Goal: Task Accomplishment & Management: Complete application form

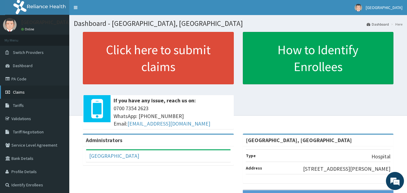
click at [26, 92] on link "Claims" at bounding box center [34, 92] width 69 height 13
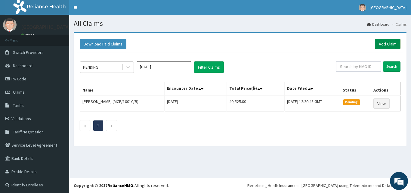
click at [377, 48] on link "Add Claim" at bounding box center [388, 44] width 26 height 10
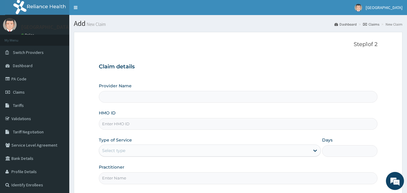
drag, startPoint x: 146, startPoint y: 115, endPoint x: 142, endPoint y: 115, distance: 3.9
click at [146, 115] on div "HMO ID" at bounding box center [238, 120] width 279 height 20
type input "[GEOGRAPHIC_DATA], [GEOGRAPHIC_DATA]"
drag, startPoint x: 115, startPoint y: 123, endPoint x: 119, endPoint y: 121, distance: 3.6
click at [116, 123] on input "HMO ID" at bounding box center [238, 124] width 279 height 12
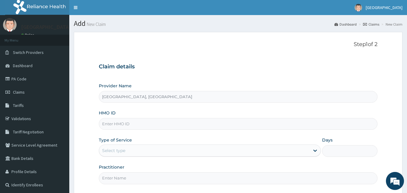
paste input "DSC/10115/A"
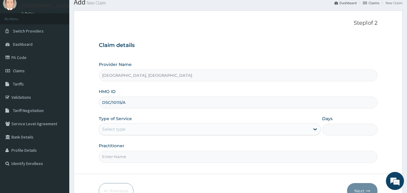
scroll to position [30, 0]
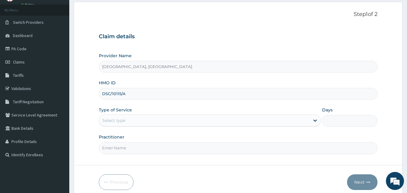
type input "DSC/10115/A"
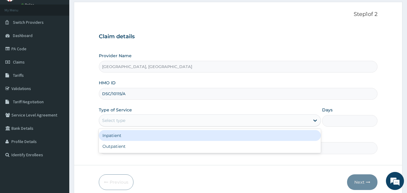
click at [152, 121] on div "Select type" at bounding box center [204, 121] width 211 height 10
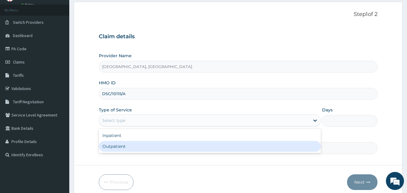
click at [135, 146] on div "Outpatient" at bounding box center [210, 146] width 222 height 11
type input "1"
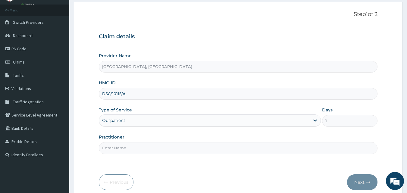
click at [135, 146] on input "Practitioner" at bounding box center [238, 148] width 279 height 12
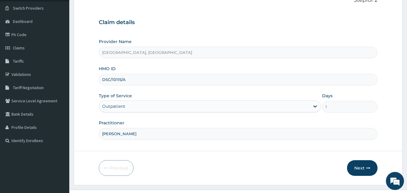
scroll to position [56, 0]
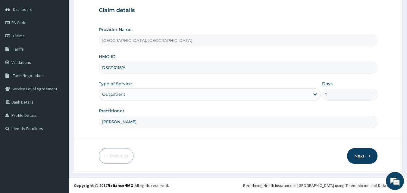
type input "DR OGO"
click at [363, 158] on button "Next" at bounding box center [362, 156] width 30 height 16
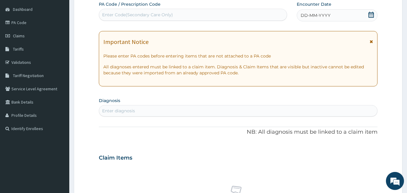
click at [373, 19] on div "DD-MM-YYYY" at bounding box center [337, 15] width 81 height 12
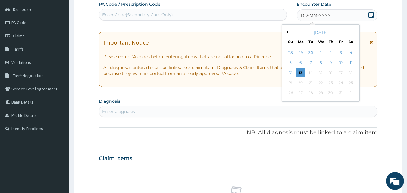
drag, startPoint x: 293, startPoint y: 70, endPoint x: 289, endPoint y: 72, distance: 5.1
click at [293, 70] on div "12" at bounding box center [290, 72] width 9 height 9
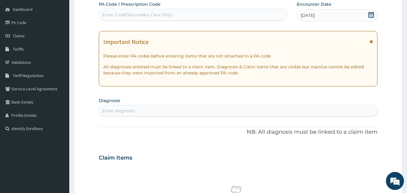
drag, startPoint x: 134, startPoint y: 113, endPoint x: 138, endPoint y: 111, distance: 4.2
click at [136, 113] on div "Enter diagnosis" at bounding box center [238, 111] width 278 height 10
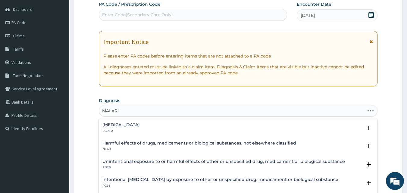
type input "MALARIA"
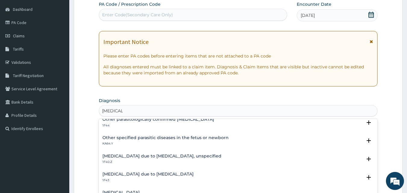
scroll to position [0, 0]
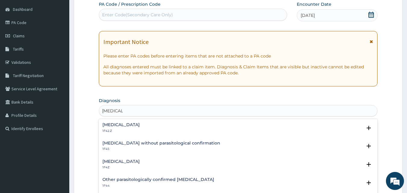
click at [117, 165] on div "Malaria, unspecified 1F4Z" at bounding box center [120, 164] width 37 height 11
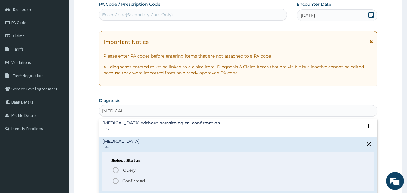
scroll to position [30, 0]
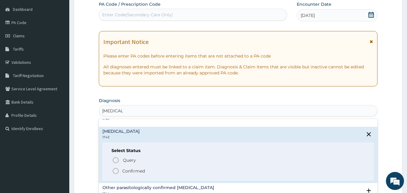
click at [134, 169] on p "Confirmed" at bounding box center [133, 171] width 23 height 6
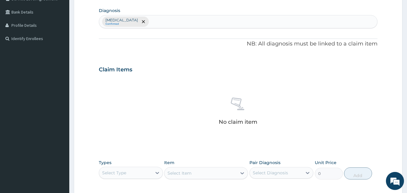
scroll to position [147, 0]
click at [113, 177] on div "Select Type" at bounding box center [125, 173] width 53 height 10
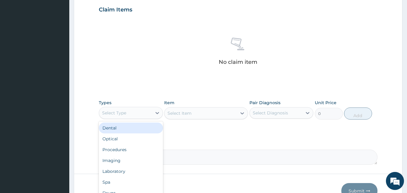
scroll to position [207, 0]
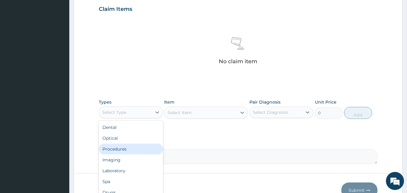
click at [135, 148] on div "Procedures" at bounding box center [131, 149] width 64 height 11
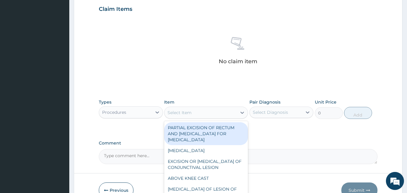
click at [199, 108] on div "Select Item" at bounding box center [200, 113] width 72 height 10
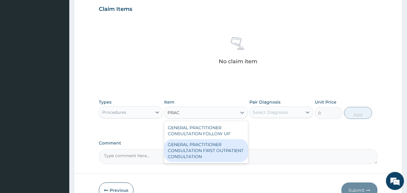
type input "PRAC"
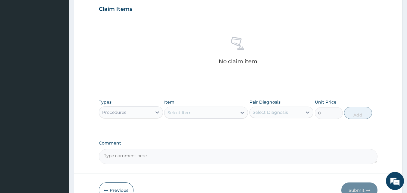
click at [202, 165] on form "Step 2 of 2 PA Code / Prescription Code Enter Code(Secondary Care Only) Encount…" at bounding box center [238, 16] width 329 height 382
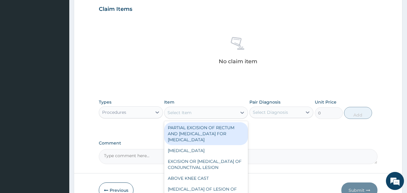
click at [210, 116] on div "Select Item" at bounding box center [200, 113] width 72 height 10
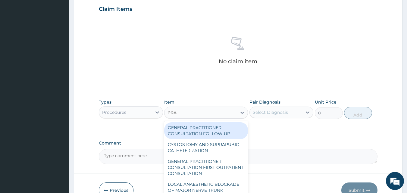
type input "PRAC"
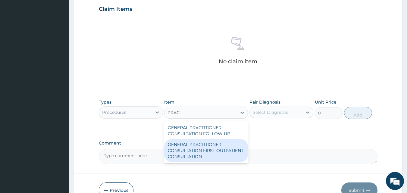
click at [192, 150] on div "GENERAL PRACTITIONER CONSULTATION FIRST OUTPATIENT CONSULTATION" at bounding box center [206, 150] width 84 height 23
type input "3548"
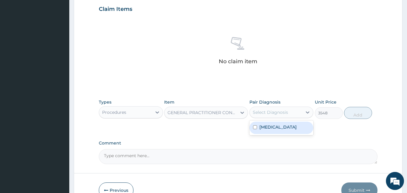
click at [268, 109] on div "Select Diagnosis" at bounding box center [276, 113] width 53 height 10
click at [269, 134] on div "Malaria, unspecified" at bounding box center [281, 128] width 64 height 12
checkbox input "true"
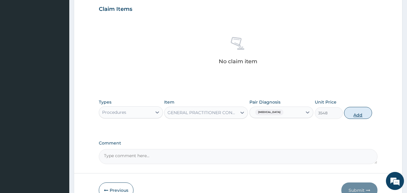
click at [366, 111] on button "Add" at bounding box center [358, 113] width 28 height 12
type input "0"
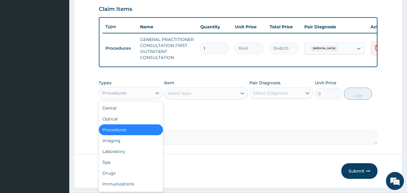
click at [127, 95] on div "Procedures" at bounding box center [125, 93] width 53 height 10
drag, startPoint x: 112, startPoint y: 181, endPoint x: 115, endPoint y: 181, distance: 3.6
click at [112, 179] on div "Drugs" at bounding box center [131, 173] width 64 height 11
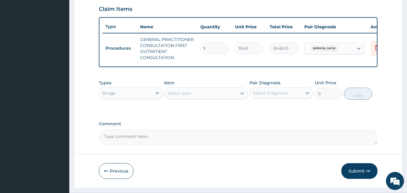
click at [201, 103] on div "Types Drugs Item Select Item Pair Diagnosis Select Diagnosis Unit Price 0 Add" at bounding box center [238, 90] width 279 height 26
drag, startPoint x: 205, startPoint y: 99, endPoint x: 231, endPoint y: 95, distance: 26.2
click at [210, 98] on div "Select Item" at bounding box center [200, 94] width 72 height 10
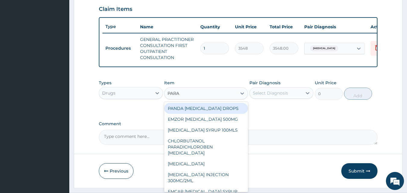
type input "PARAC"
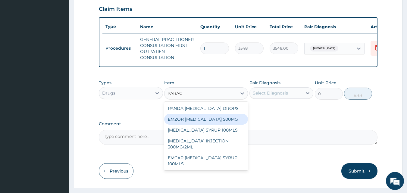
click at [204, 125] on div "EMZOR PARACETAMOL 500MG" at bounding box center [206, 119] width 84 height 11
type input "24"
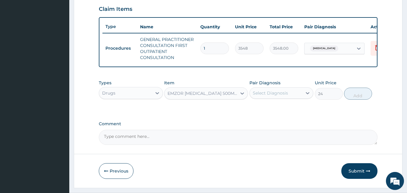
click at [283, 96] on div "Select Diagnosis" at bounding box center [270, 93] width 35 height 6
click at [275, 111] on label "Malaria, unspecified" at bounding box center [277, 108] width 37 height 6
checkbox input "true"
click at [361, 98] on button "Add" at bounding box center [358, 94] width 28 height 12
type input "0"
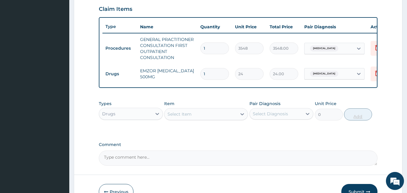
type input "18"
type input "432.00"
type input "18"
click at [198, 119] on div "Select Item" at bounding box center [200, 114] width 72 height 10
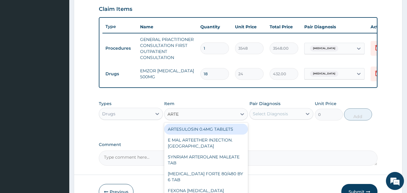
type input "ARTEM"
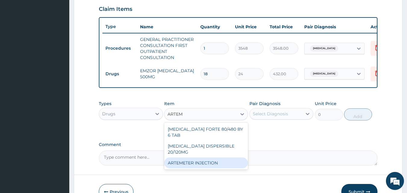
click at [202, 158] on div "ARTEMETER INJECTION" at bounding box center [206, 163] width 84 height 11
type input "946"
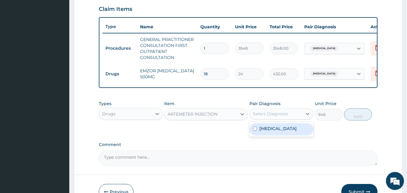
click at [285, 117] on div "Select Diagnosis" at bounding box center [270, 114] width 35 height 6
click at [277, 132] on label "Malaria, unspecified" at bounding box center [277, 129] width 37 height 6
checkbox input "true"
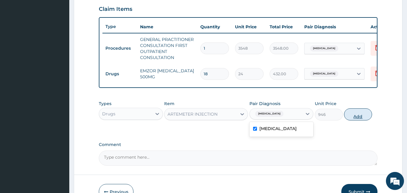
click at [358, 116] on button "Add" at bounding box center [358, 114] width 28 height 12
type input "0"
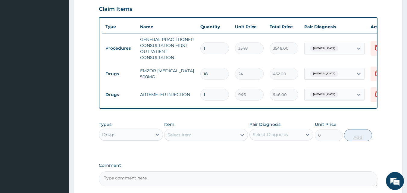
type input "0.00"
type input "6"
type input "5676.00"
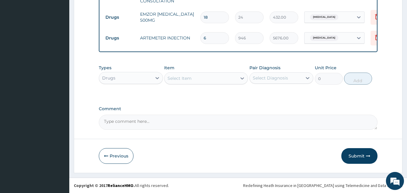
scroll to position [268, 0]
type input "6"
click at [354, 152] on button "Submit" at bounding box center [359, 156] width 36 height 16
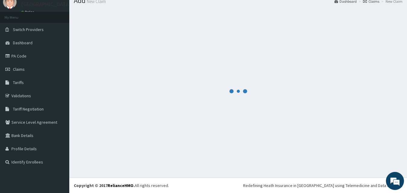
scroll to position [23, 0]
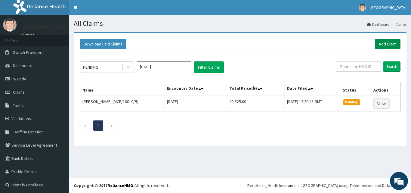
click at [381, 46] on link "Add Claim" at bounding box center [388, 44] width 26 height 10
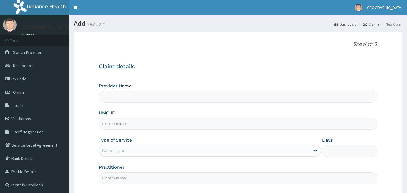
click at [125, 126] on input "HMO ID" at bounding box center [238, 124] width 279 height 12
paste input "CWN/10016/B"
type input "CWN/10016/B"
click at [122, 154] on div "Select type" at bounding box center [204, 151] width 211 height 10
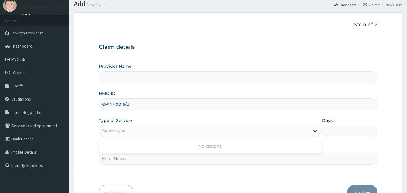
scroll to position [30, 0]
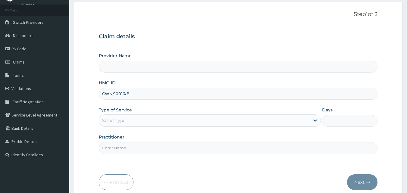
click at [108, 152] on input "Practitioner" at bounding box center [238, 148] width 279 height 12
type input "[PERSON_NAME]"
click at [145, 126] on div "Select type" at bounding box center [210, 120] width 222 height 12
click at [121, 121] on div "Select type" at bounding box center [113, 120] width 23 height 6
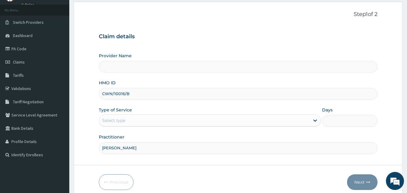
click at [177, 119] on div "Select type" at bounding box center [204, 121] width 211 height 10
type input "OUT"
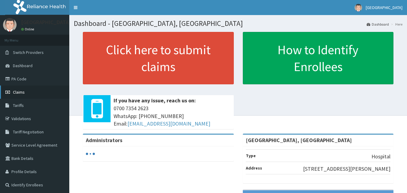
click at [36, 89] on link "Claims" at bounding box center [34, 92] width 69 height 13
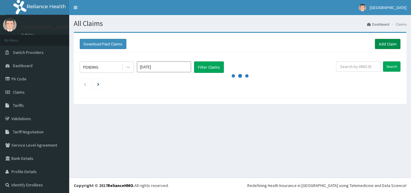
click at [385, 46] on link "Add Claim" at bounding box center [388, 44] width 26 height 10
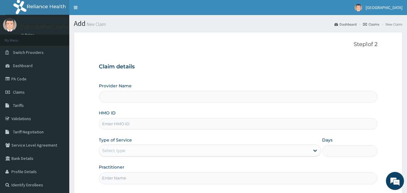
click at [109, 121] on input "HMO ID" at bounding box center [238, 124] width 279 height 12
type input "[GEOGRAPHIC_DATA], [GEOGRAPHIC_DATA]"
paste input "CWN/10016/B"
type input "CWN/10016/B"
click at [114, 156] on div "Select type" at bounding box center [210, 151] width 222 height 12
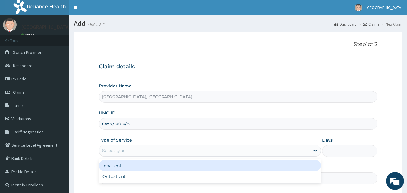
click at [118, 153] on div "Select type" at bounding box center [113, 151] width 23 height 6
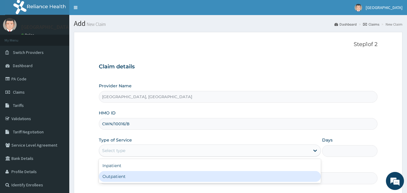
click at [105, 177] on div "Outpatient" at bounding box center [210, 176] width 222 height 11
type input "1"
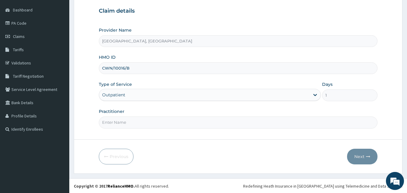
scroll to position [56, 0]
click at [116, 120] on input "Practitioner" at bounding box center [238, 122] width 279 height 12
type input "[PERSON_NAME]"
click at [359, 156] on button "Next" at bounding box center [362, 156] width 30 height 16
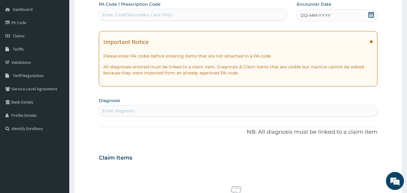
click at [370, 18] on span at bounding box center [371, 16] width 6 height 8
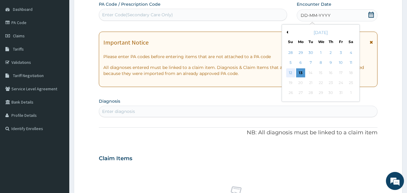
click at [293, 75] on div "12" at bounding box center [290, 72] width 9 height 9
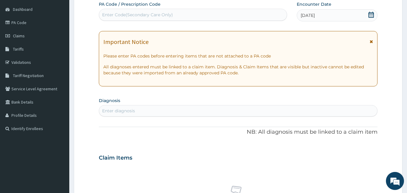
click at [178, 109] on div "Enter diagnosis" at bounding box center [238, 111] width 278 height 10
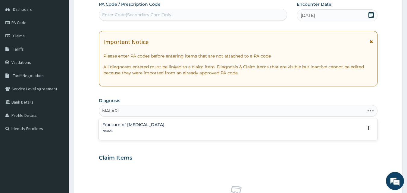
type input "MALARIA"
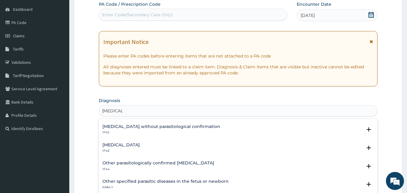
scroll to position [30, 0]
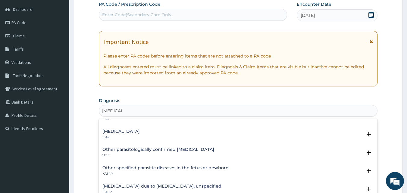
click at [148, 130] on div "Malaria, unspecified 1F4Z" at bounding box center [238, 134] width 272 height 11
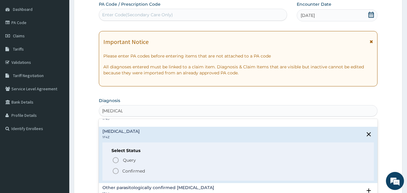
click at [130, 172] on p "Confirmed" at bounding box center [133, 171] width 23 height 6
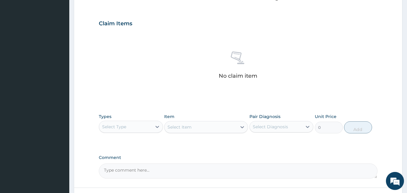
scroll to position [207, 0]
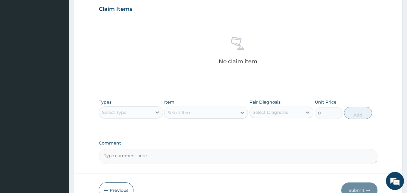
click at [126, 114] on div "Select Type" at bounding box center [114, 112] width 24 height 6
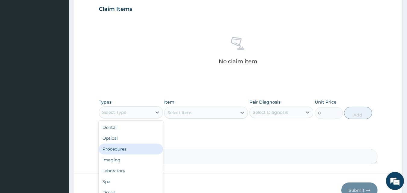
click at [120, 145] on div "Procedures" at bounding box center [131, 149] width 64 height 11
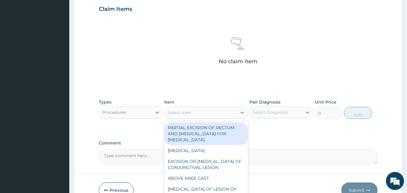
click at [213, 115] on div "Select Item" at bounding box center [200, 113] width 72 height 10
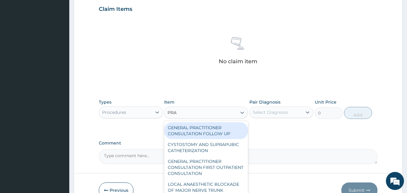
type input "PRAC"
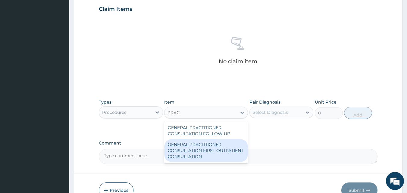
click at [199, 152] on div "GENERAL PRACTITIONER CONSULTATION FIRST OUTPATIENT CONSULTATION" at bounding box center [206, 150] width 84 height 23
type input "3548"
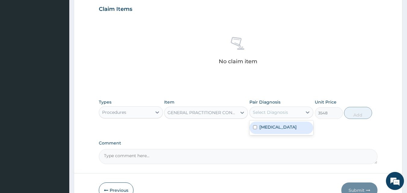
click at [285, 115] on div "Select Diagnosis" at bounding box center [270, 112] width 35 height 6
click at [284, 122] on div "Malaria, unspecified" at bounding box center [281, 128] width 64 height 12
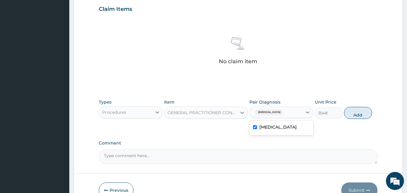
checkbox input "true"
click at [358, 111] on button "Add" at bounding box center [358, 113] width 28 height 12
type input "0"
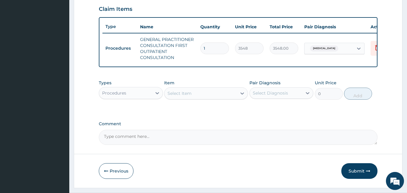
click at [147, 95] on div "Procedures" at bounding box center [125, 93] width 53 height 10
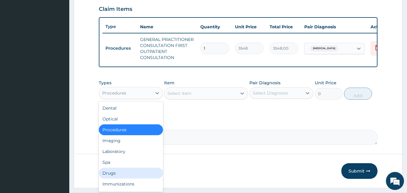
click at [114, 174] on div "Drugs" at bounding box center [131, 173] width 64 height 11
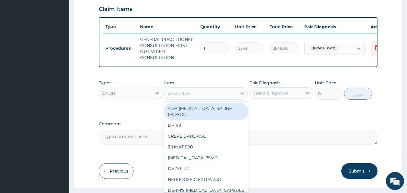
click at [199, 98] on div "Select Item" at bounding box center [200, 94] width 72 height 10
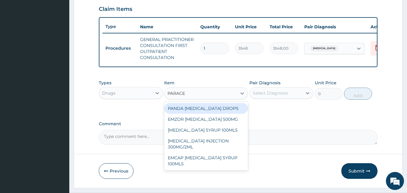
type input "PARACET"
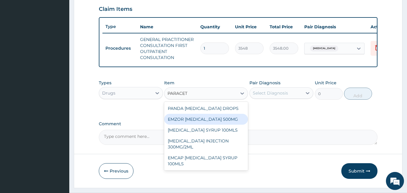
click at [223, 125] on div "EMZOR PARACETAMOL 500MG" at bounding box center [206, 119] width 84 height 11
type input "24"
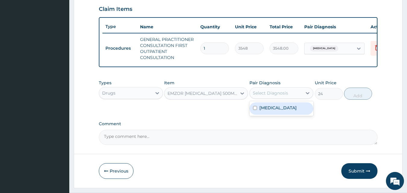
click at [279, 99] on div "Select Diagnosis" at bounding box center [281, 92] width 64 height 11
click at [279, 111] on label "Malaria, unspecified" at bounding box center [277, 108] width 37 height 6
checkbox input "true"
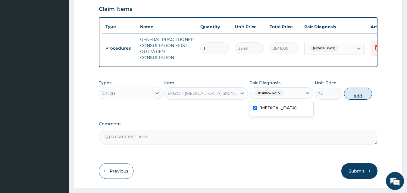
click at [362, 100] on button "Add" at bounding box center [358, 94] width 28 height 12
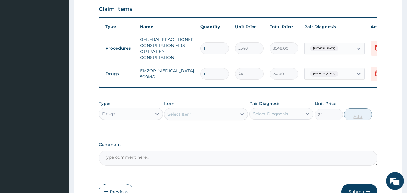
type input "0"
type input "18"
type input "432.00"
type input "18"
click at [216, 119] on div "Select Item" at bounding box center [200, 114] width 72 height 10
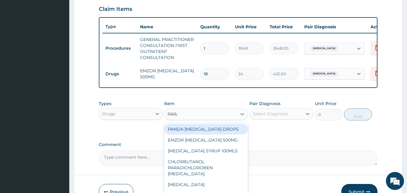
type input "PARAC"
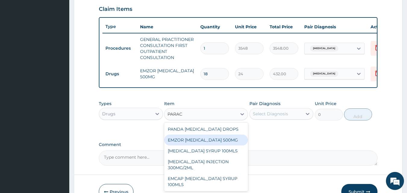
click at [185, 145] on div "EMZOR PARACETAMOL 500MG" at bounding box center [206, 140] width 84 height 11
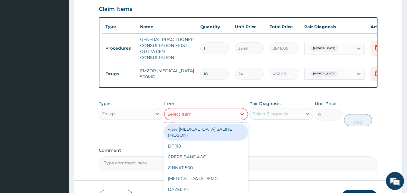
click at [192, 114] on div "Select Item" at bounding box center [200, 114] width 72 height 10
click at [316, 171] on textarea "Comment" at bounding box center [238, 163] width 279 height 15
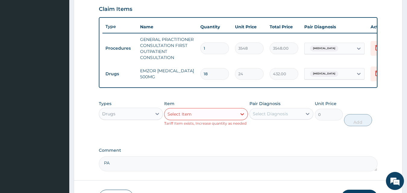
type textarea "P"
click at [226, 119] on div "Select Item" at bounding box center [200, 114] width 72 height 10
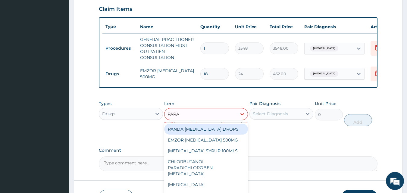
type input "PARAC"
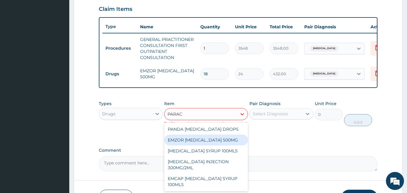
click at [201, 144] on div "EMZOR PARACETAMOL 500MG" at bounding box center [206, 140] width 84 height 11
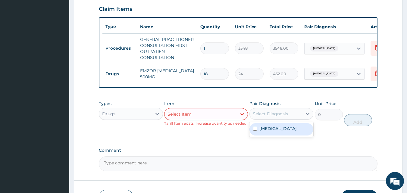
click at [301, 118] on div "Select Diagnosis" at bounding box center [276, 114] width 53 height 10
click at [271, 132] on label "Malaria, unspecified" at bounding box center [277, 129] width 37 height 6
checkbox input "true"
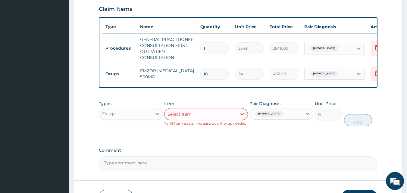
drag, startPoint x: 232, startPoint y: 150, endPoint x: 217, endPoint y: 152, distance: 14.5
click at [223, 152] on div "PA Code / Prescription Code Enter Code(Secondary Care Only) Encounter Date 12-1…" at bounding box center [238, 11] width 279 height 321
click at [177, 126] on small "Tariff Item exists, Increase quantity as needed" at bounding box center [205, 123] width 82 height 5
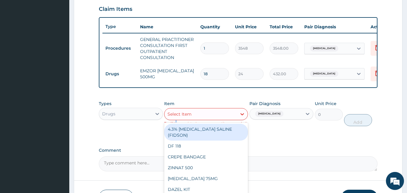
click at [184, 117] on div "Select Item" at bounding box center [179, 114] width 24 height 6
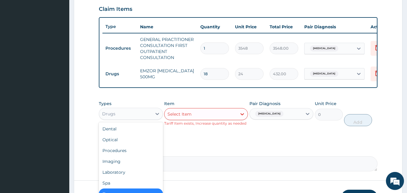
click at [135, 119] on div "Drugs" at bounding box center [125, 114] width 53 height 10
click at [116, 155] on div "Procedures" at bounding box center [131, 150] width 64 height 11
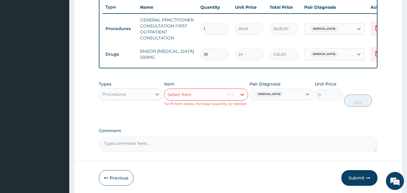
scroll to position [253, 0]
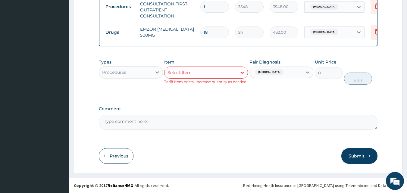
click at [191, 76] on div "Select Item" at bounding box center [200, 73] width 72 height 10
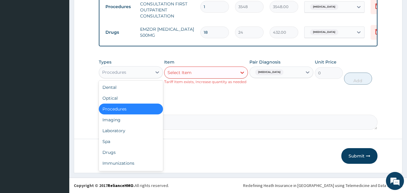
click at [132, 67] on div "Procedures" at bounding box center [131, 72] width 64 height 12
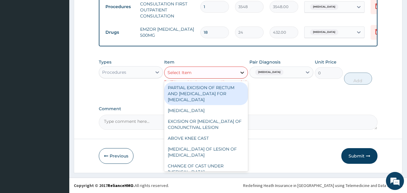
click at [245, 72] on icon at bounding box center [242, 73] width 6 height 6
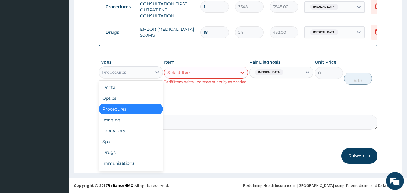
click at [139, 75] on div "Procedures" at bounding box center [125, 72] width 53 height 10
click at [114, 153] on div "Drugs" at bounding box center [131, 152] width 64 height 11
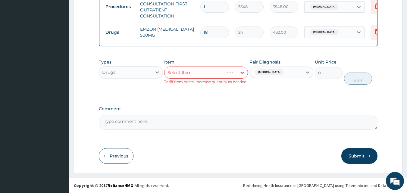
click at [361, 86] on div "Types Drugs Item Select Item Tariff Item exists, Increase quantity as needed Pa…" at bounding box center [238, 72] width 279 height 32
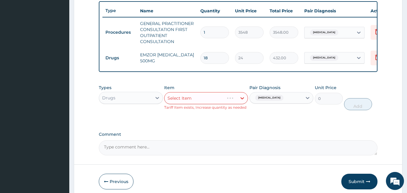
click at [201, 98] on div "Select Item" at bounding box center [206, 98] width 84 height 12
click at [187, 101] on div "Select Item" at bounding box center [179, 98] width 24 height 6
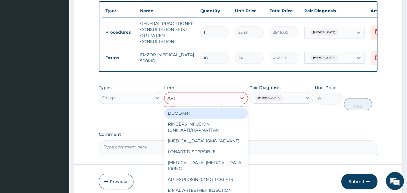
type input "ARTE"
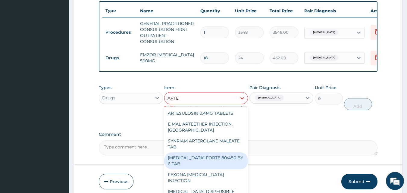
click at [179, 165] on div "COARTEM FORTE 80/480 BY 6 TAB" at bounding box center [206, 160] width 84 height 17
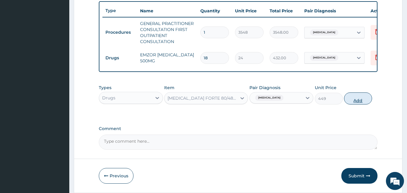
click at [363, 105] on button "Add" at bounding box center [358, 98] width 28 height 12
type input "0"
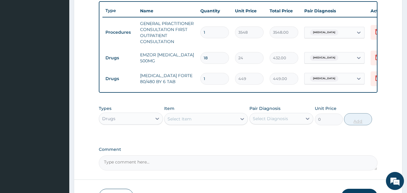
type input "0.00"
type input "6"
type input "2694.00"
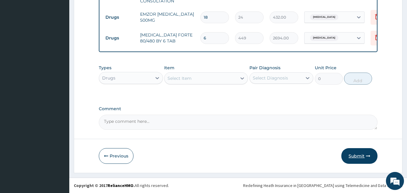
type input "6"
click at [353, 153] on button "Submit" at bounding box center [359, 156] width 36 height 16
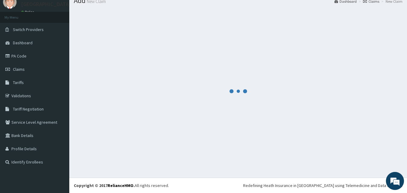
scroll to position [23, 0]
